Goal: Information Seeking & Learning: Learn about a topic

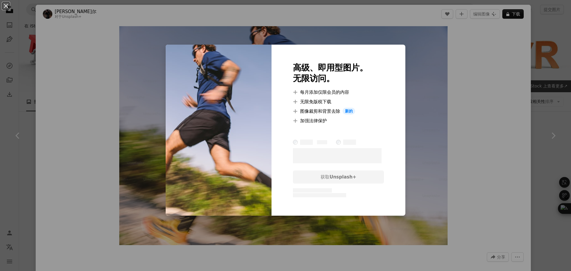
scroll to position [357, 0]
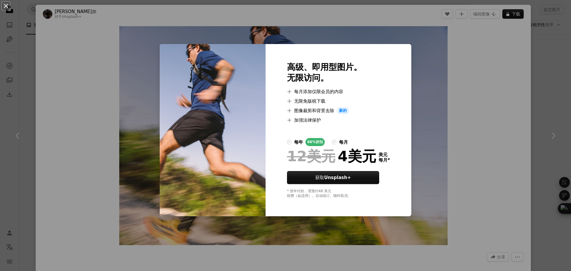
click at [541, 130] on div "An X shape 高级、即用型图片。 无限访问。 A plus sign 每月添加仅限会员的内容 A plus sign 无限免版税下载 A plus s…" at bounding box center [285, 135] width 571 height 271
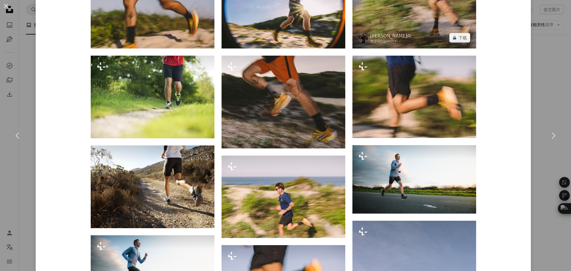
scroll to position [506, 0]
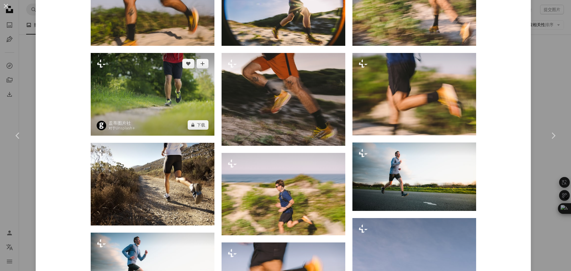
click at [153, 106] on img at bounding box center [153, 94] width 124 height 83
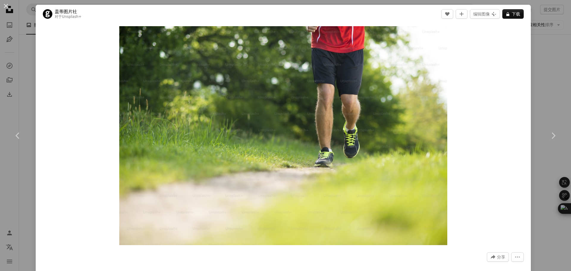
click at [541, 55] on div "An X shape Chevron left Chevron right 盖蒂图片社 对于 Unsplash+ A heart A plus sign 编辑…" at bounding box center [285, 135] width 571 height 271
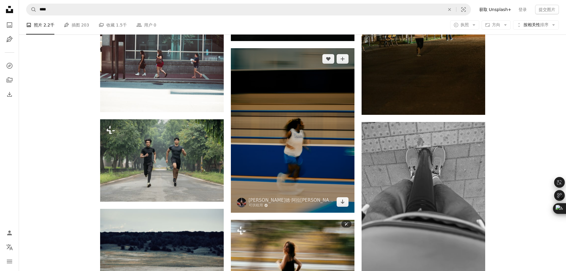
scroll to position [981, 0]
